Goal: Navigation & Orientation: Find specific page/section

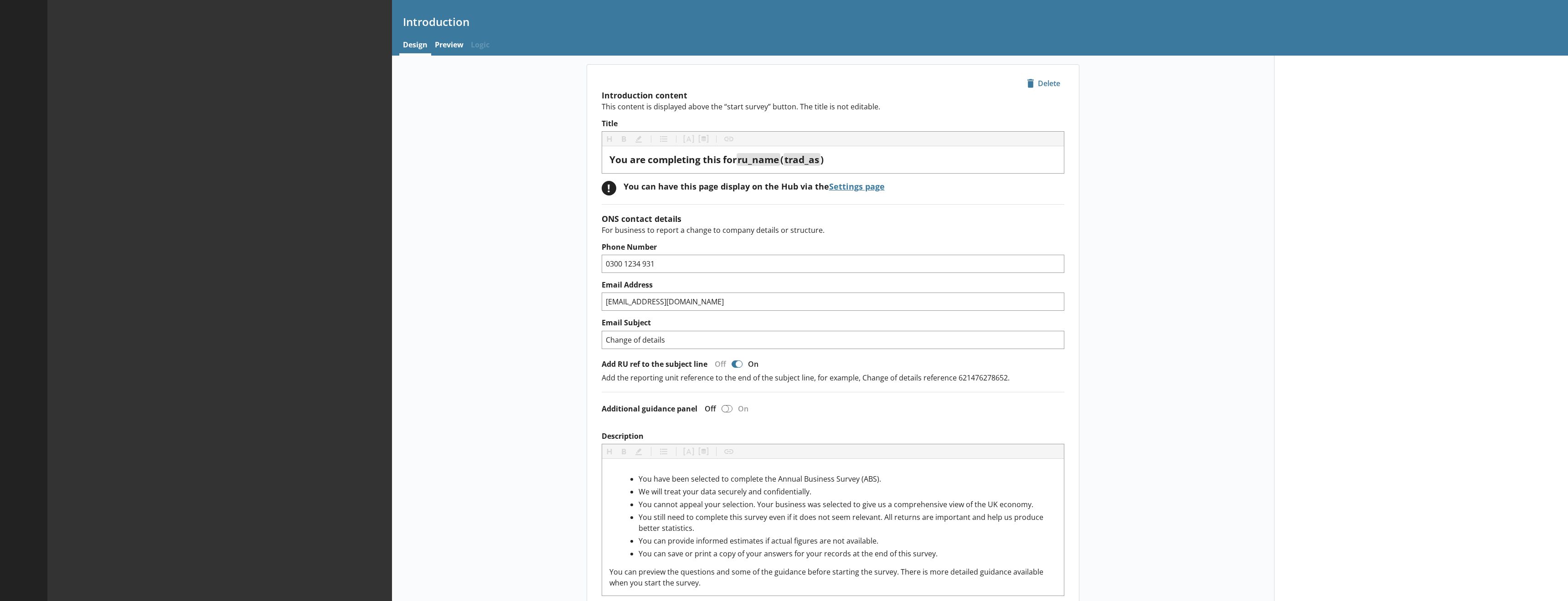
type textarea "x"
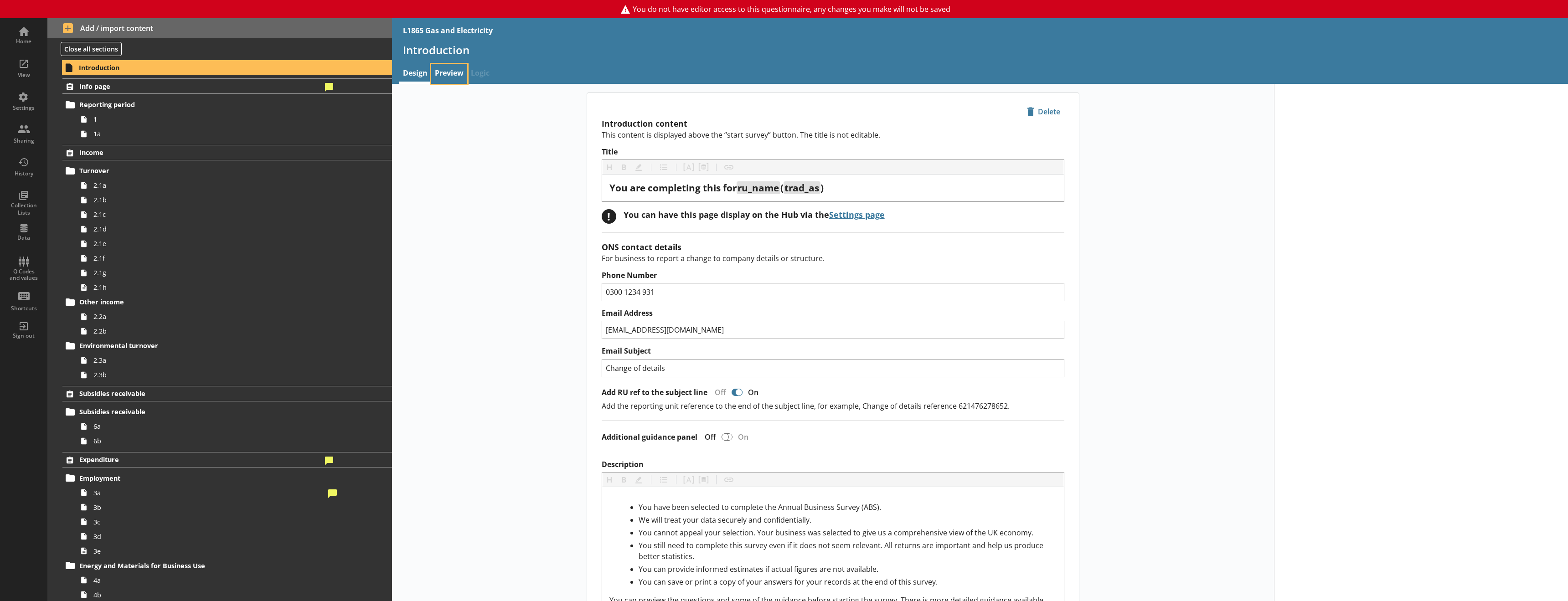
click at [445, 70] on link "Preview" at bounding box center [449, 74] width 36 height 20
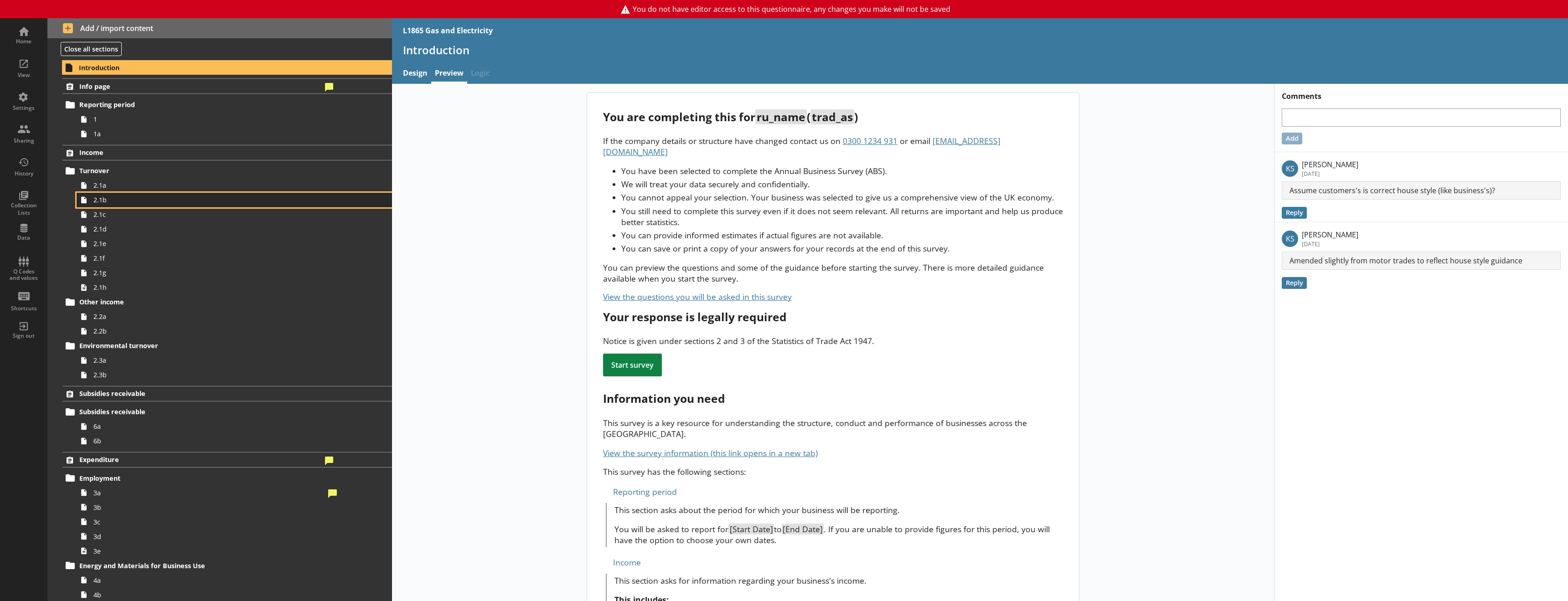
click at [136, 193] on link "2.1b" at bounding box center [234, 200] width 315 height 14
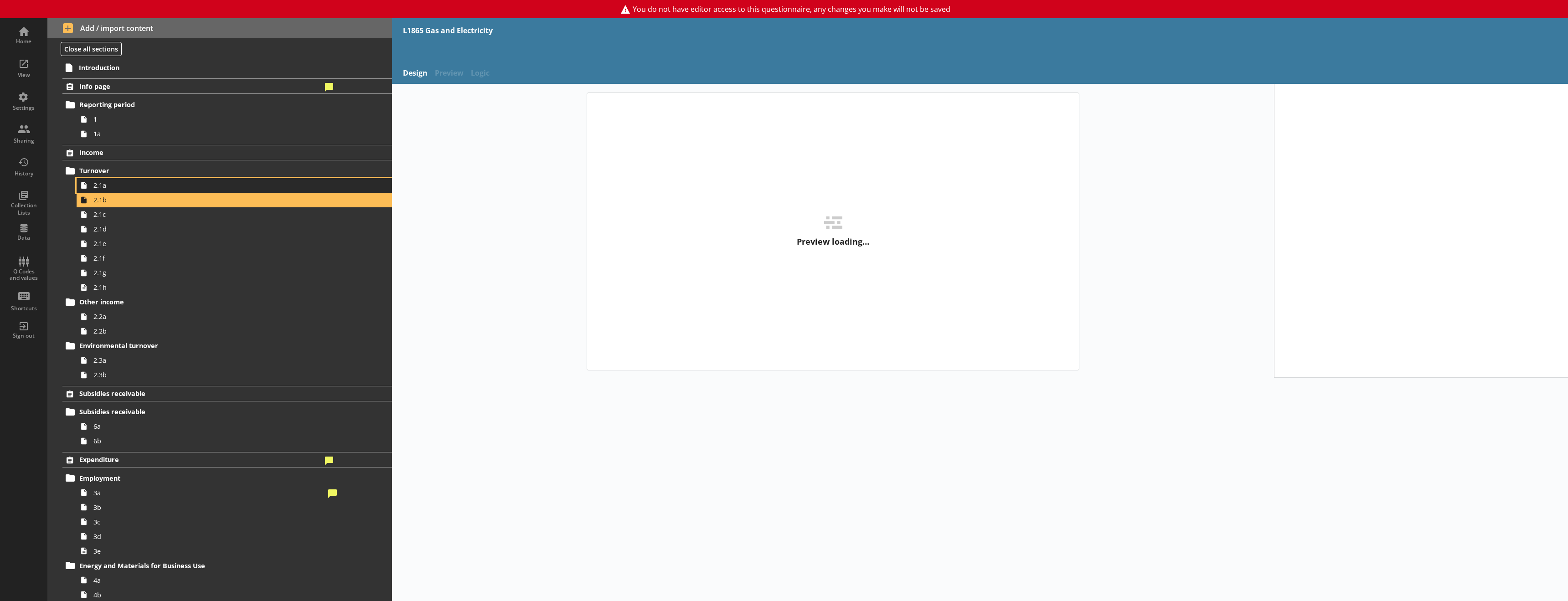
click at [136, 190] on span "2.1a" at bounding box center [209, 185] width 231 height 9
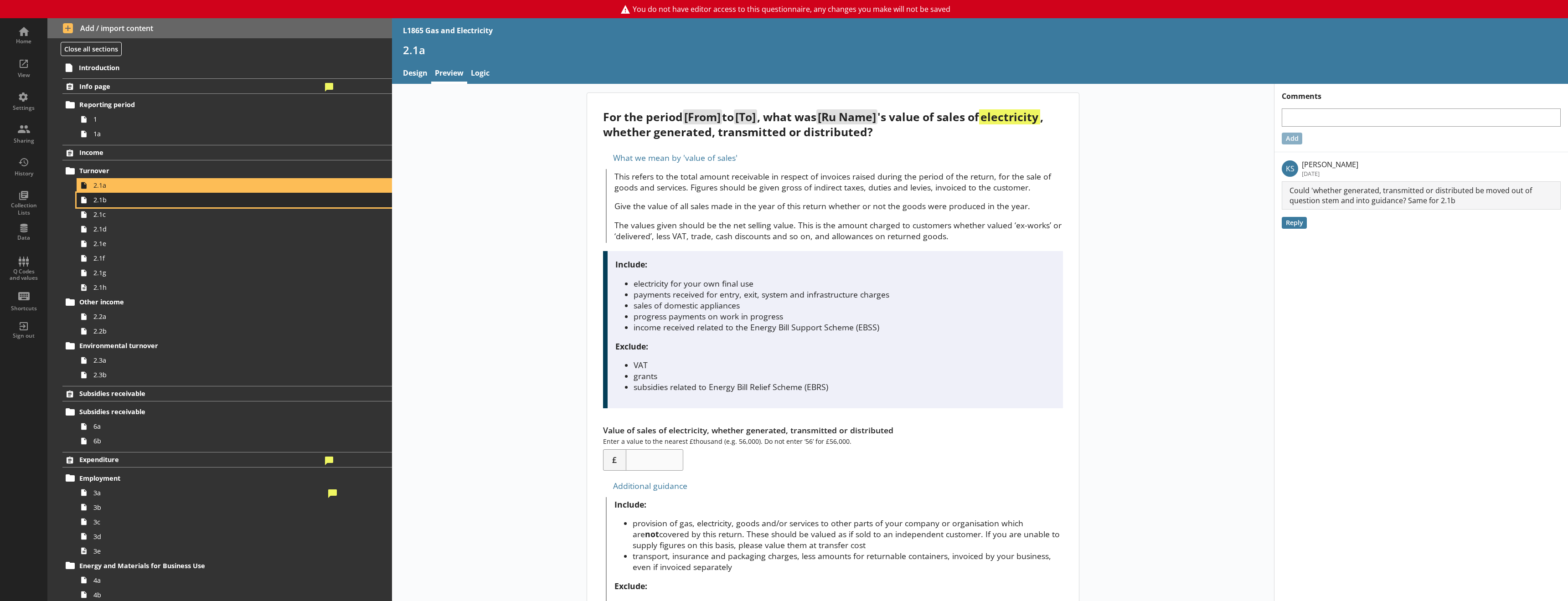
click at [115, 203] on span "2.1b" at bounding box center [209, 200] width 231 height 9
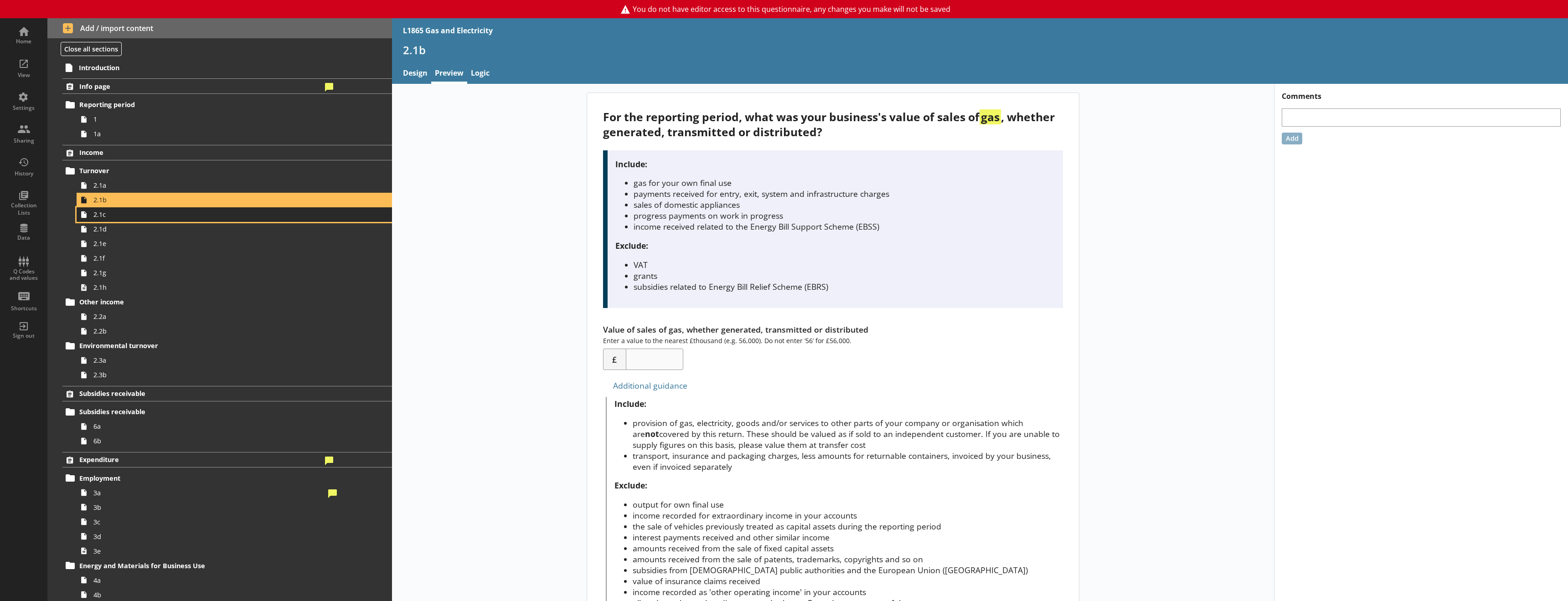
click at [114, 219] on link "2.1c" at bounding box center [234, 214] width 315 height 14
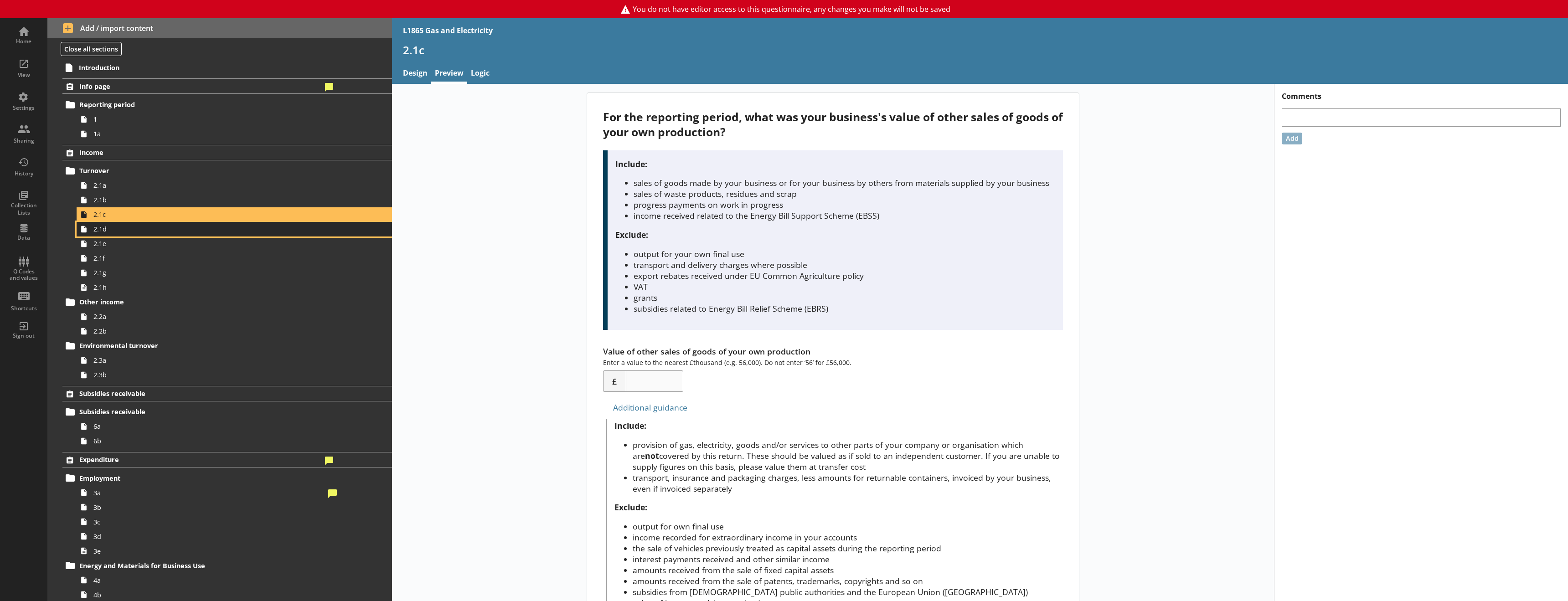
click at [144, 229] on span "2.1d" at bounding box center [209, 229] width 231 height 9
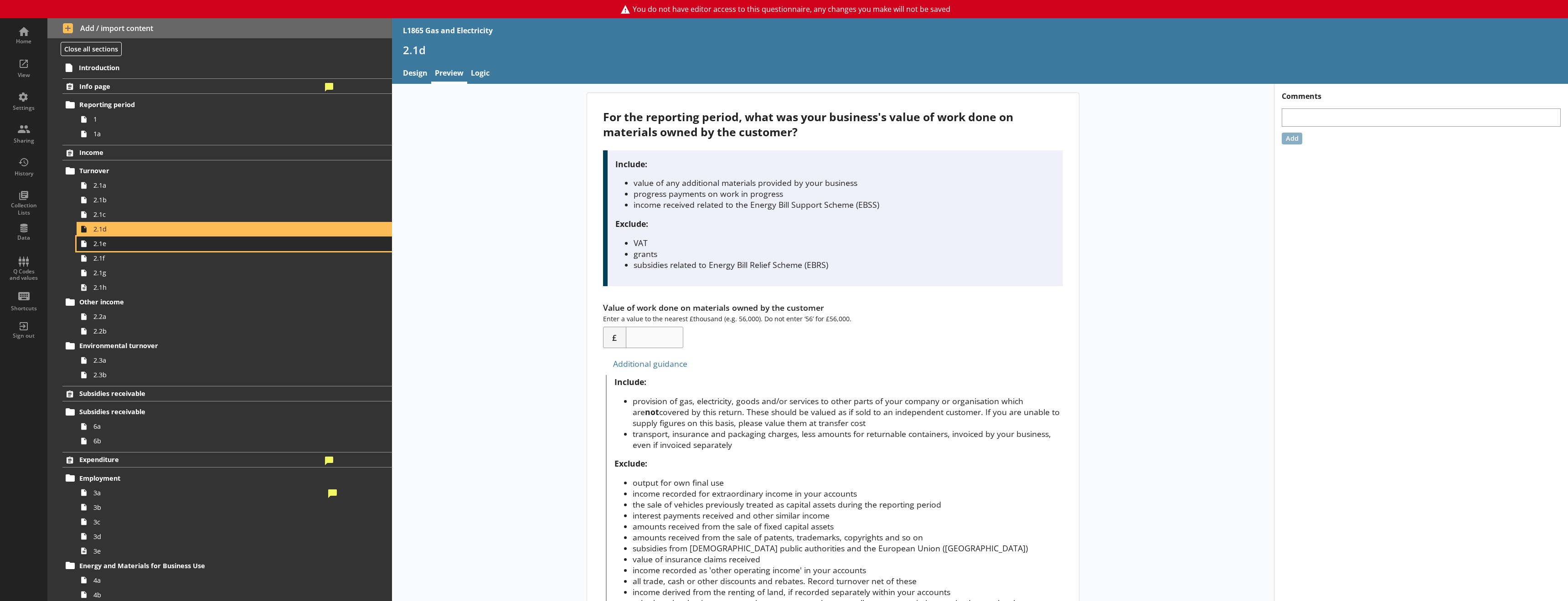
click at [141, 247] on span "2.1e" at bounding box center [209, 244] width 231 height 9
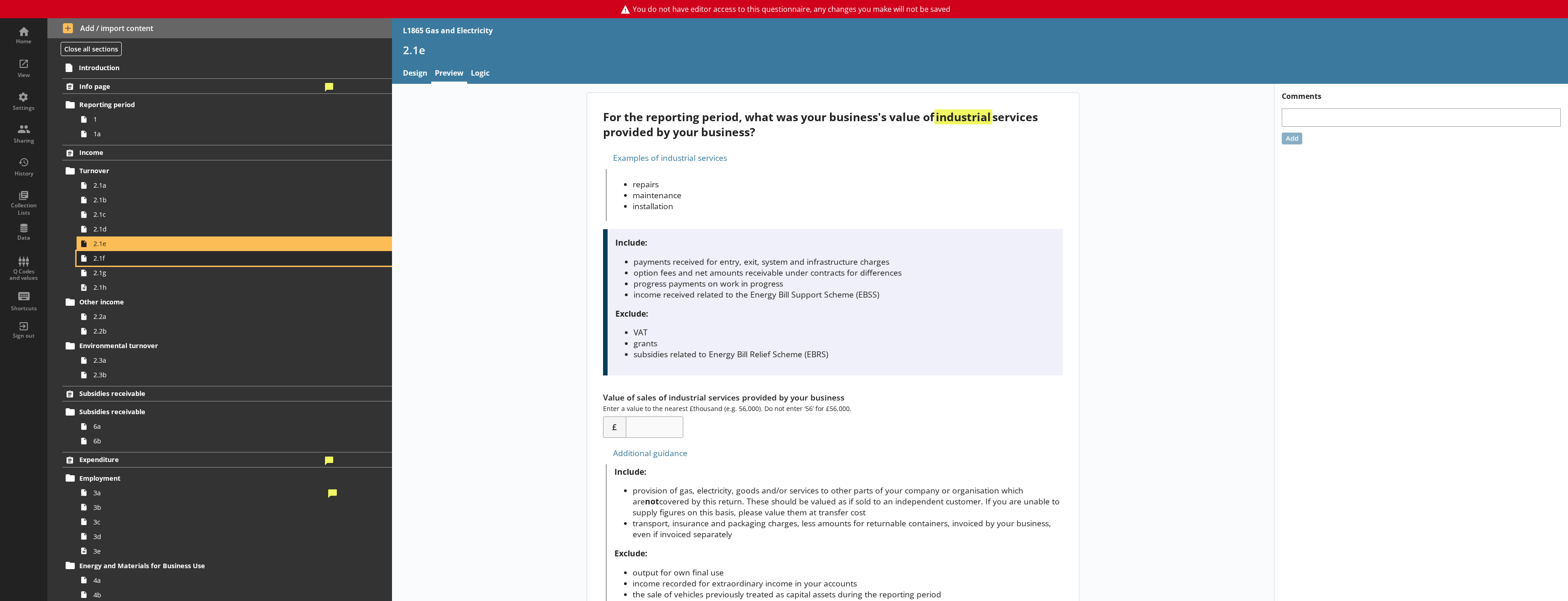
click at [131, 263] on link "2.1f" at bounding box center [234, 258] width 315 height 14
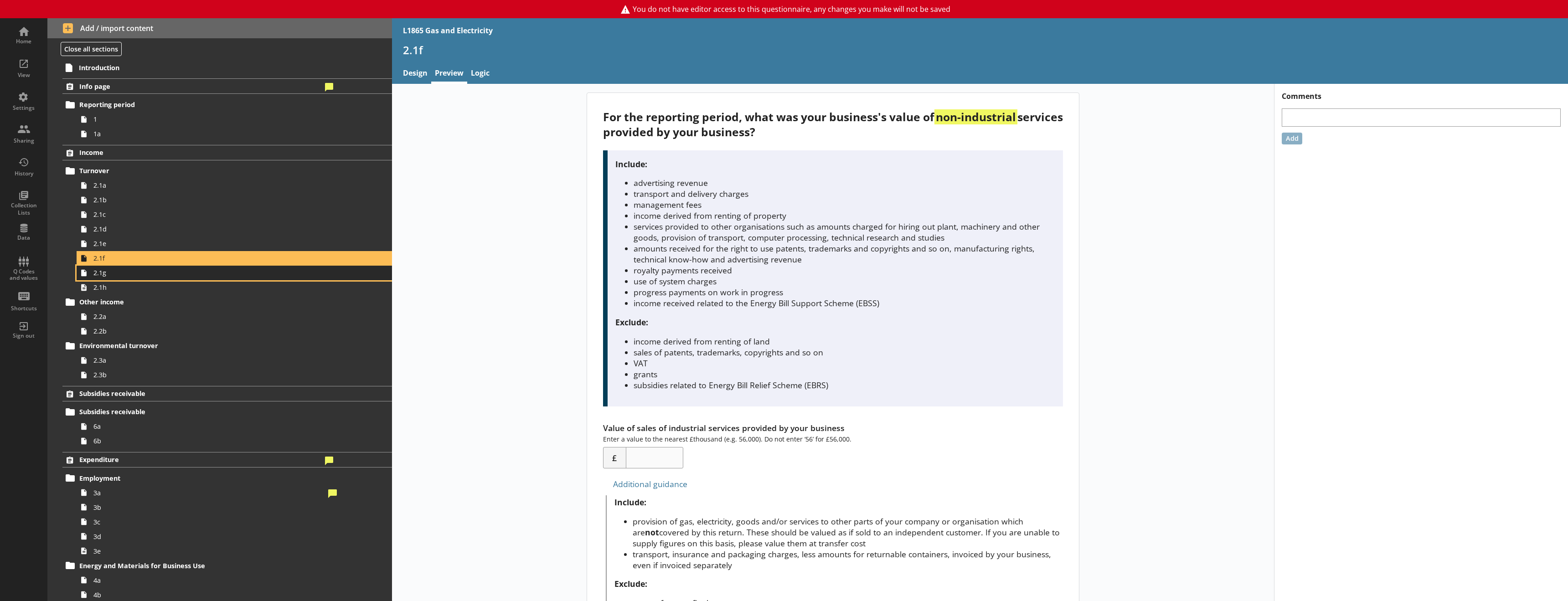
click at [131, 274] on span "2.1g" at bounding box center [209, 273] width 231 height 9
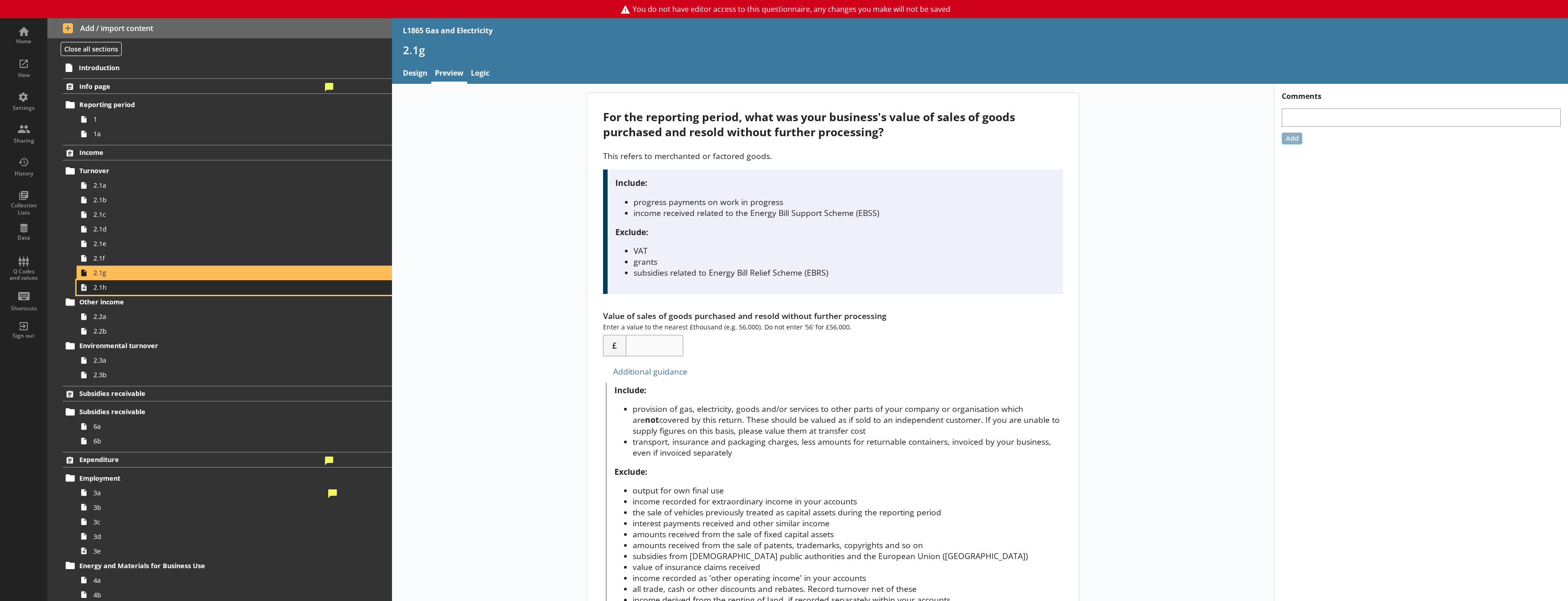
click at [127, 288] on span "2.1h" at bounding box center [209, 287] width 231 height 9
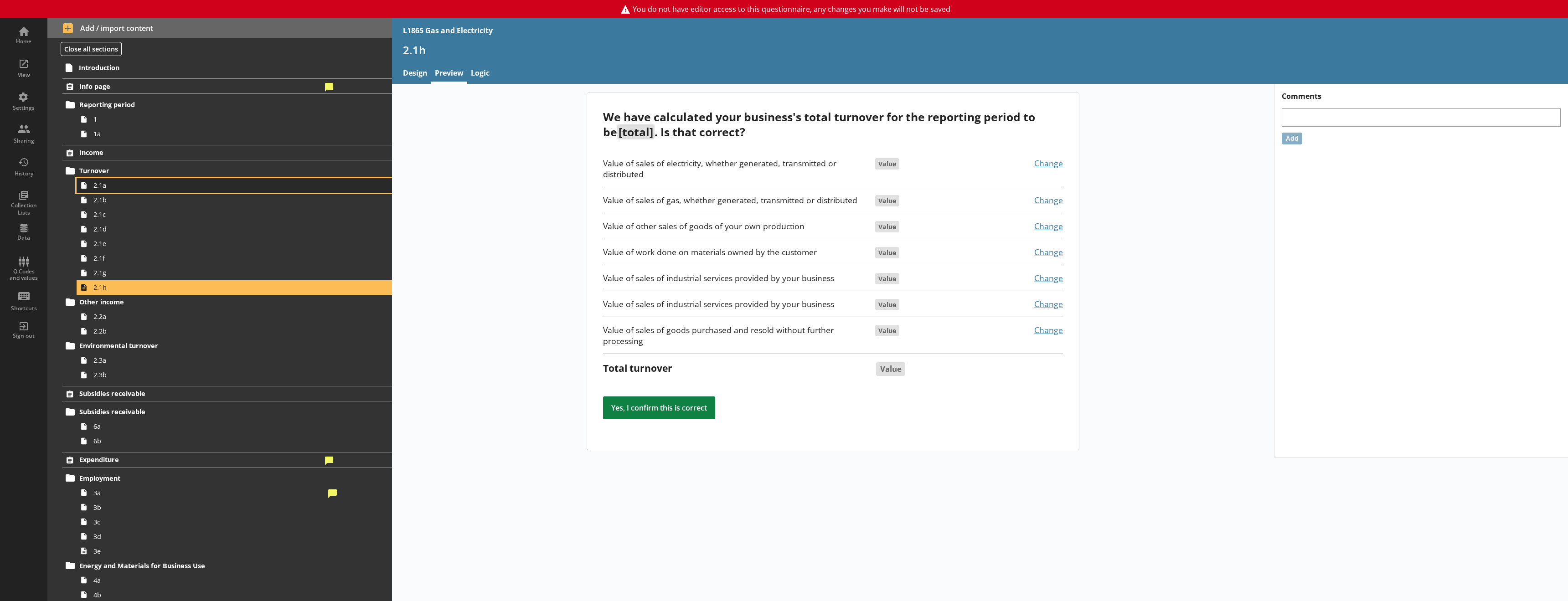
click at [132, 188] on span "2.1a" at bounding box center [209, 185] width 231 height 9
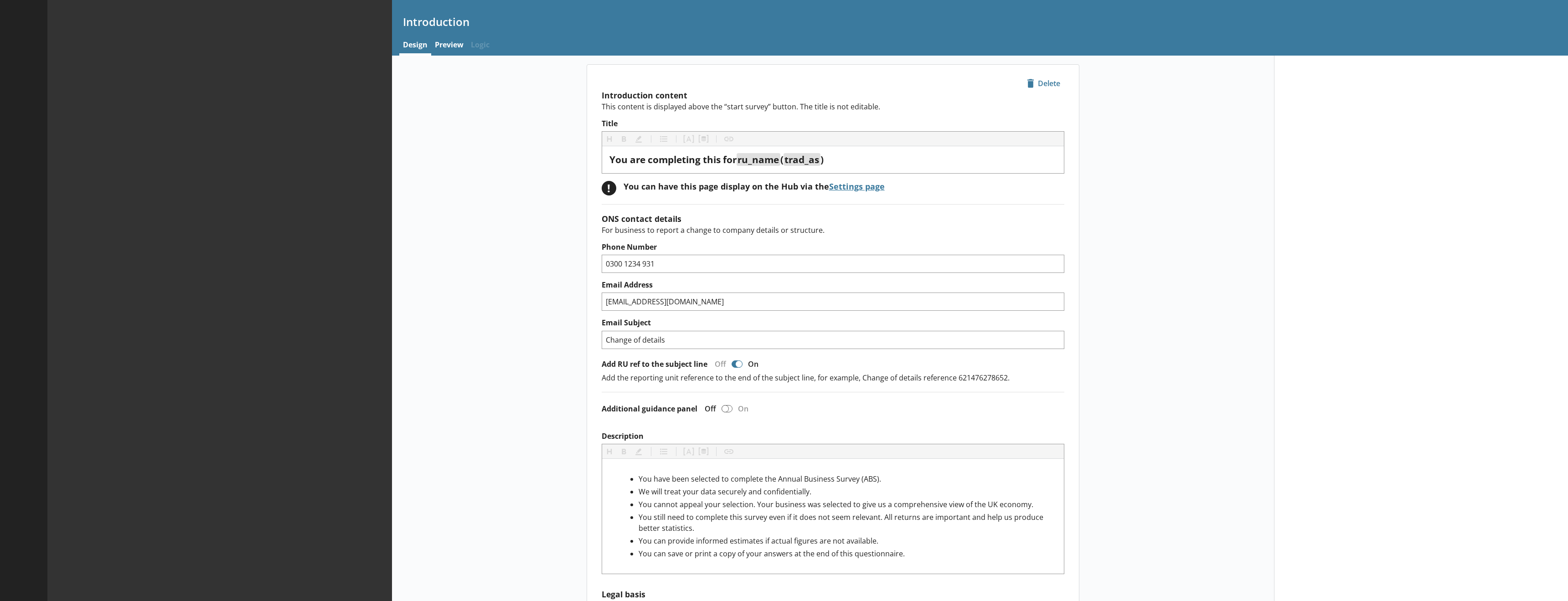
type textarea "x"
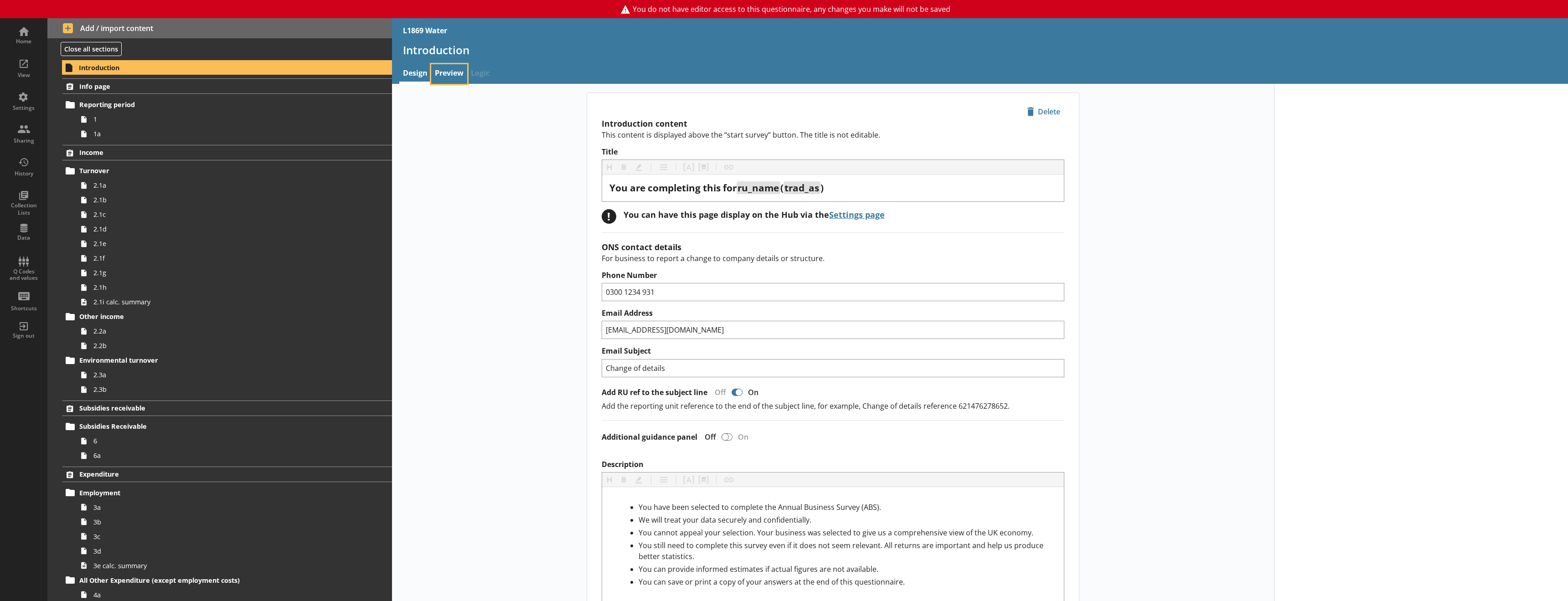
click at [464, 68] on link "Preview" at bounding box center [449, 74] width 36 height 20
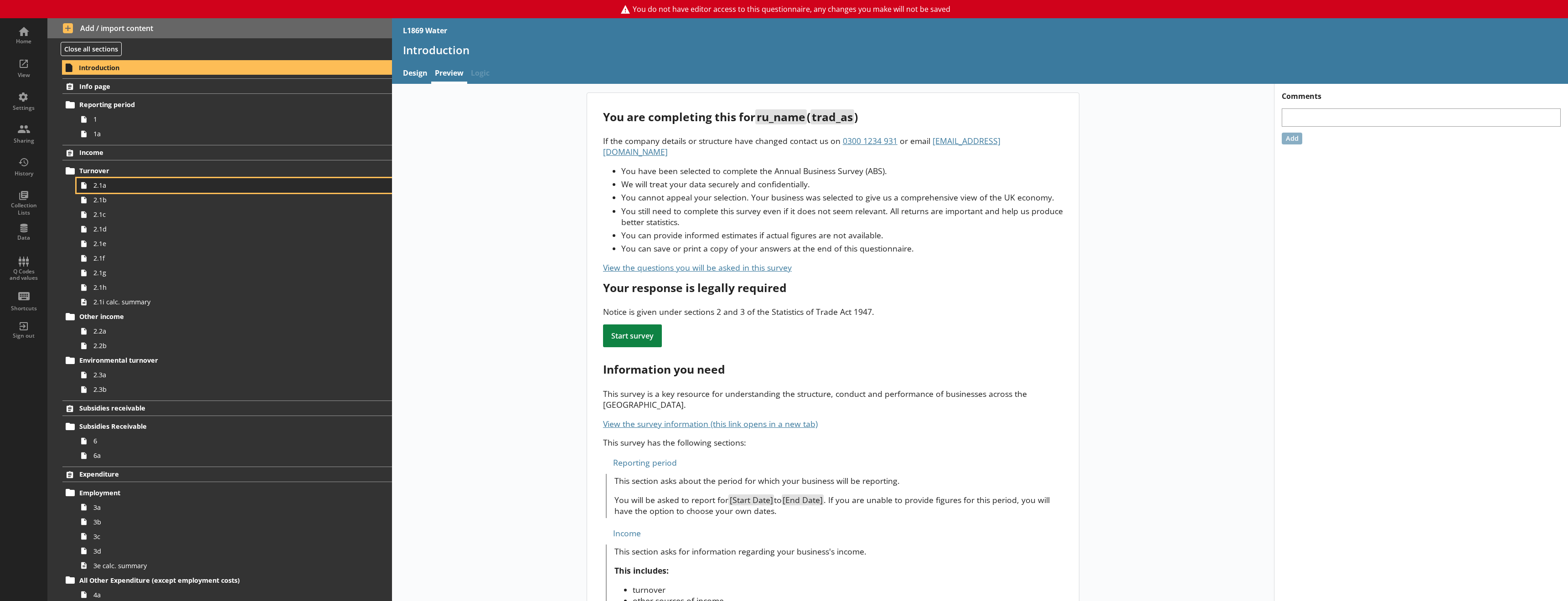
click at [131, 188] on span "2.1a" at bounding box center [209, 185] width 231 height 9
